Goal: Transaction & Acquisition: Obtain resource

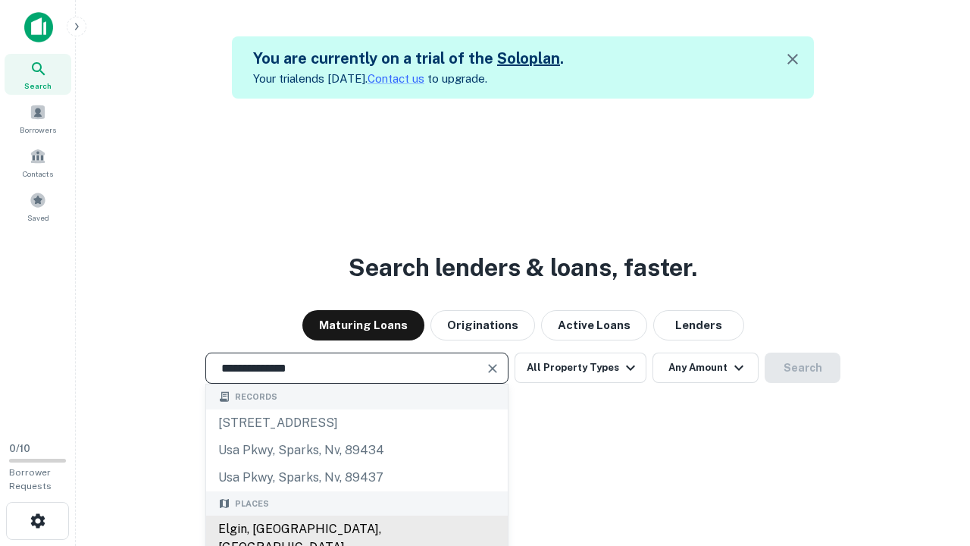
click at [356, 529] on div "Elgin, [GEOGRAPHIC_DATA], [GEOGRAPHIC_DATA]" at bounding box center [357, 537] width 302 height 45
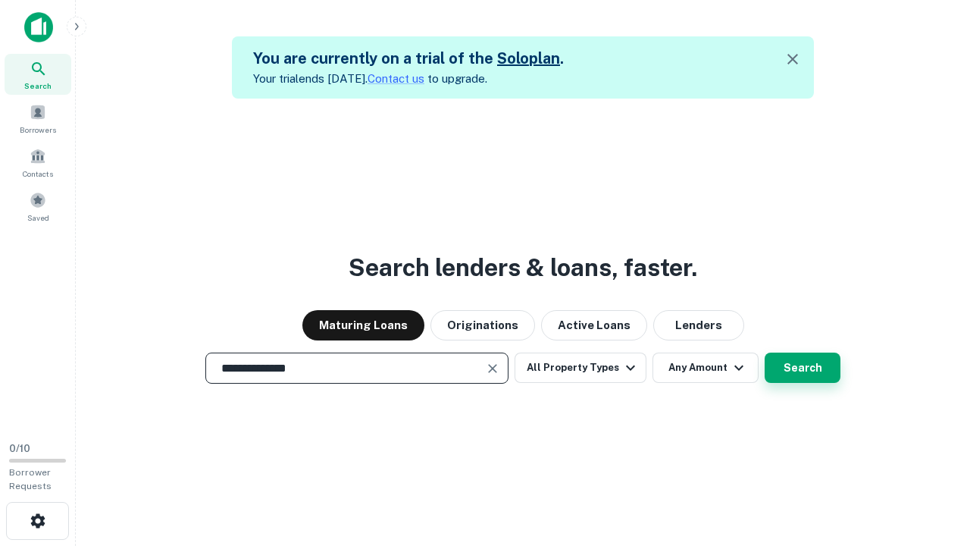
type input "**********"
click at [803, 368] on button "Search" at bounding box center [803, 367] width 76 height 30
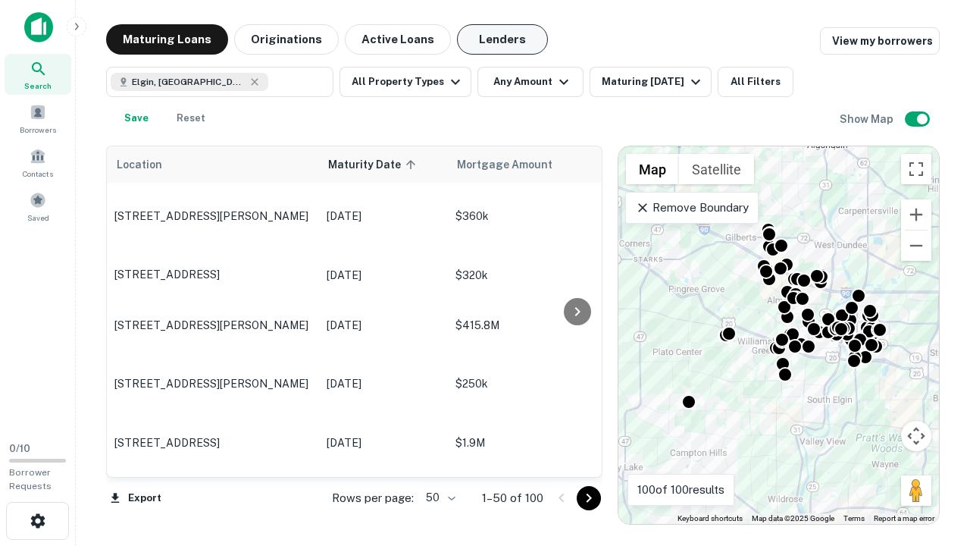
click at [502, 39] on button "Lenders" at bounding box center [502, 39] width 91 height 30
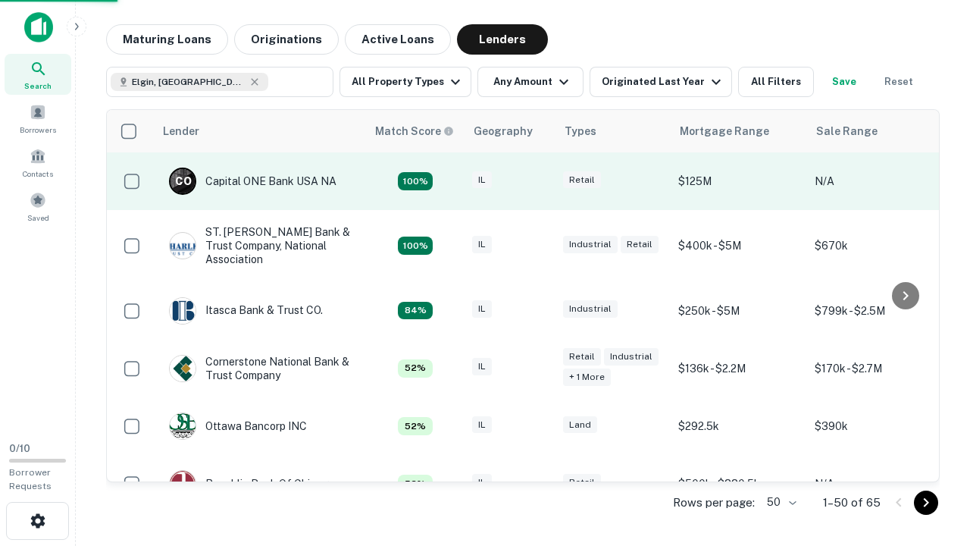
click at [538, 181] on div "IL" at bounding box center [510, 181] width 76 height 20
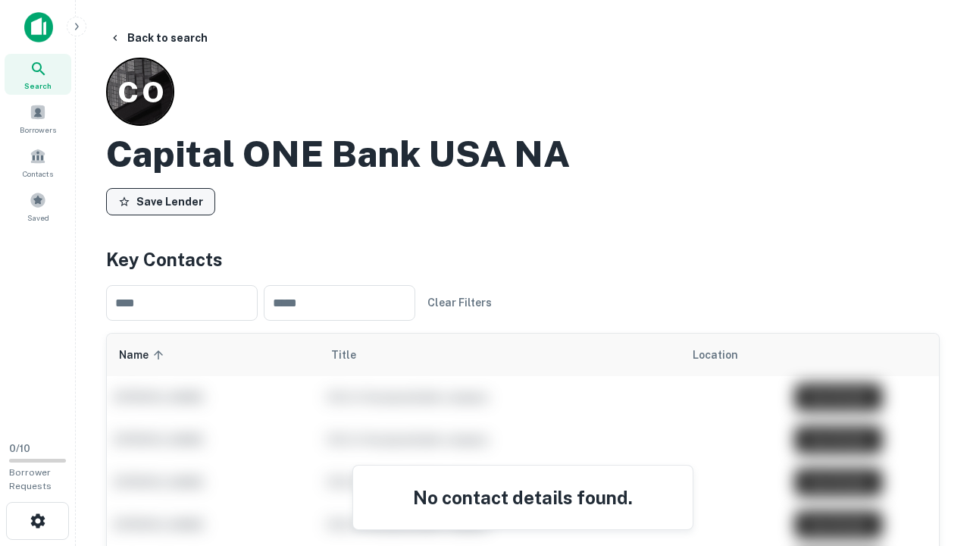
click at [161, 201] on button "Save Lender" at bounding box center [160, 201] width 109 height 27
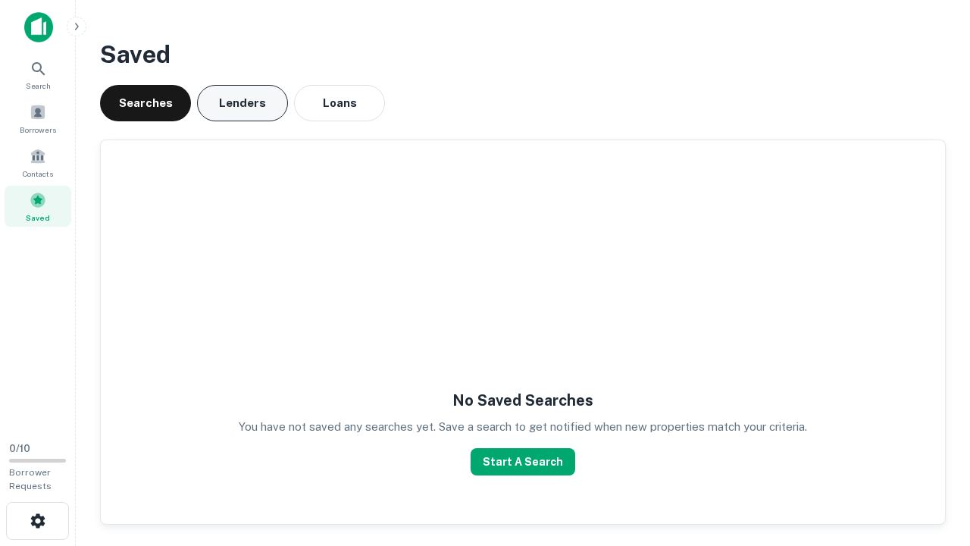
click at [243, 103] on button "Lenders" at bounding box center [242, 103] width 91 height 36
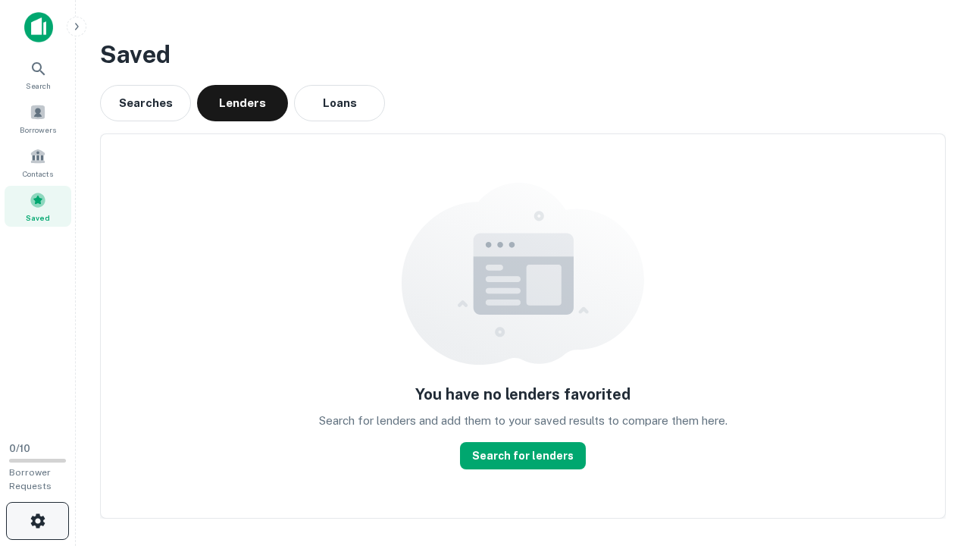
click at [37, 521] on icon "button" at bounding box center [38, 521] width 18 height 18
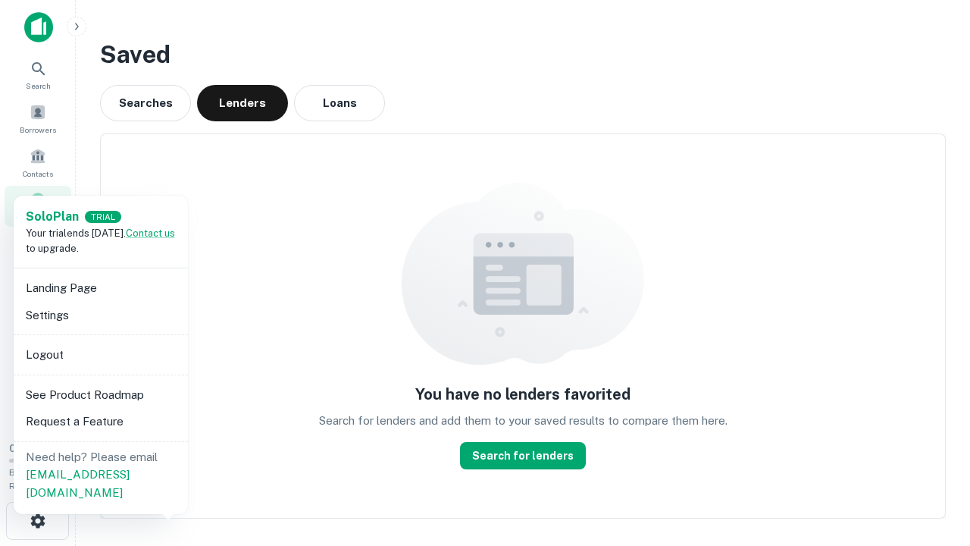
click at [100, 354] on li "Logout" at bounding box center [101, 354] width 162 height 27
